Goal: Task Accomplishment & Management: Use online tool/utility

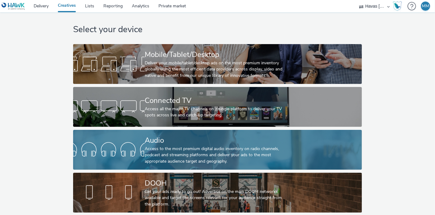
scroll to position [11, 0]
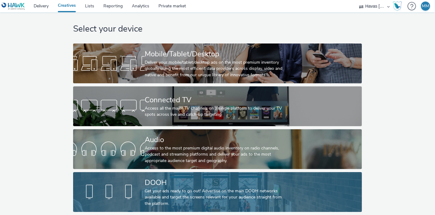
click at [148, 177] on div "DOOH" at bounding box center [216, 182] width 143 height 11
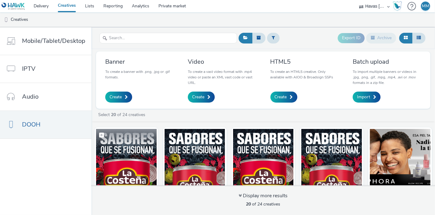
click at [144, 139] on label at bounding box center [126, 135] width 61 height 12
checkbox input "true"
click at [136, 151] on img at bounding box center [126, 159] width 61 height 60
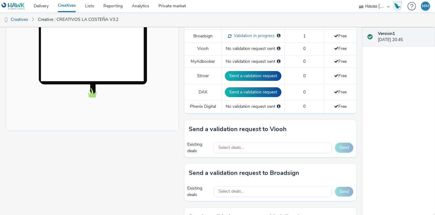
scroll to position [204, 0]
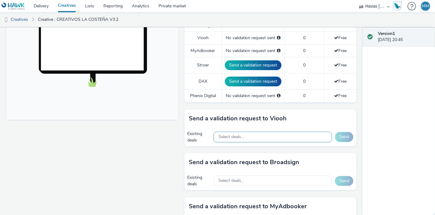
click at [275, 137] on div "Select deals..." at bounding box center [273, 137] width 118 height 11
click at [181, 102] on div "To deliver using: Broadsign, VIOOH, [PERSON_NAME], MyAdbooker, Dax or Phenix Di…" at bounding box center [268, 97] width 175 height 457
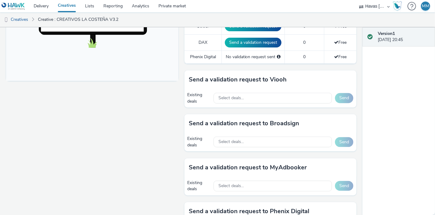
scroll to position [272, 0]
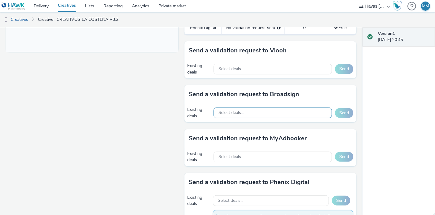
click at [245, 112] on div "Select deals..." at bounding box center [273, 112] width 118 height 11
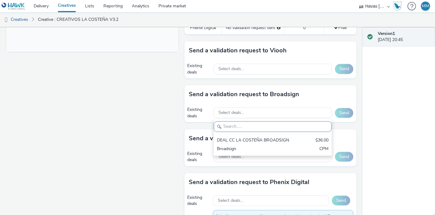
click at [181, 105] on div "To deliver using: Broadsign, VIOOH, [PERSON_NAME], MyAdbooker, Dax or Phenix Di…" at bounding box center [268, 29] width 175 height 457
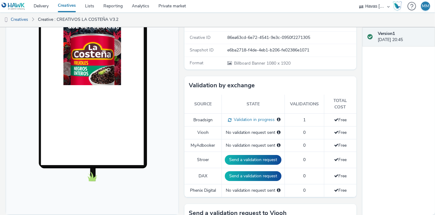
scroll to position [110, 0]
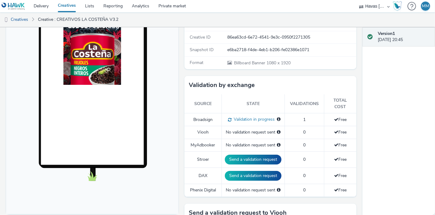
click at [178, 117] on div "Fullscreen" at bounding box center [93, 191] width 175 height 457
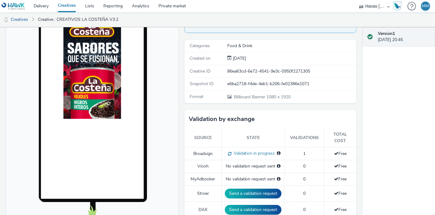
scroll to position [0, 0]
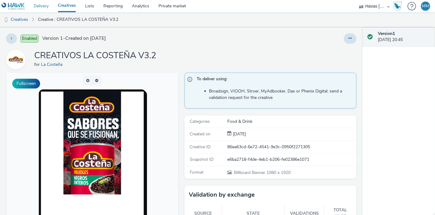
click at [37, 8] on link "Delivery" at bounding box center [41, 6] width 24 height 12
